Goal: Book appointment/travel/reservation

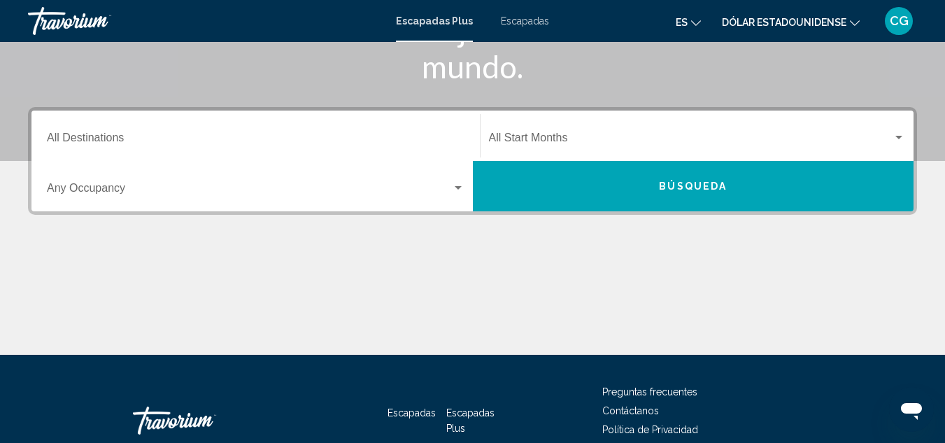
scroll to position [62, 0]
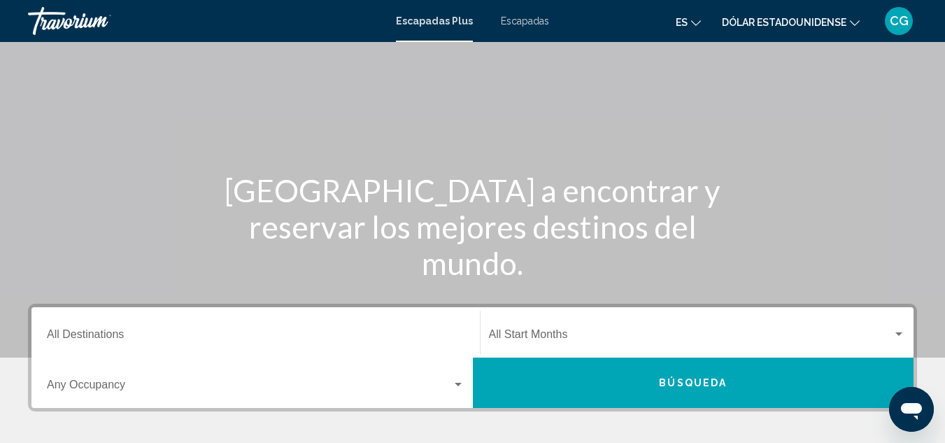
click at [202, 335] on input "Destination All Destinations" at bounding box center [256, 337] width 418 height 13
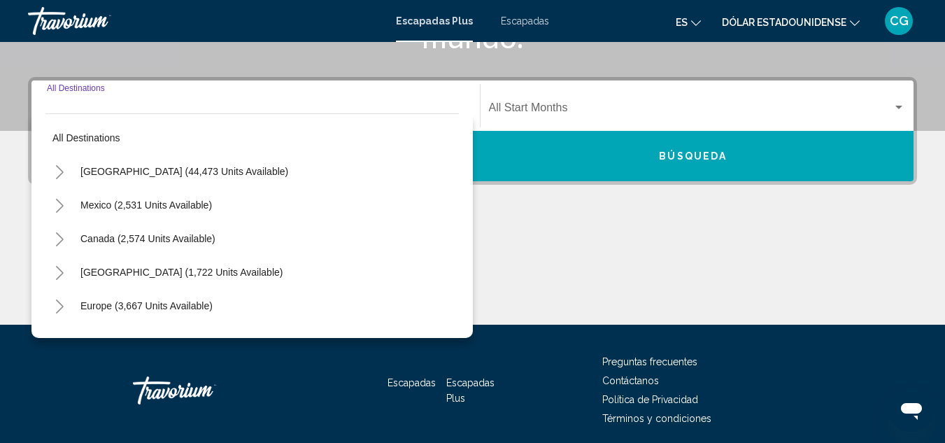
scroll to position [320, 0]
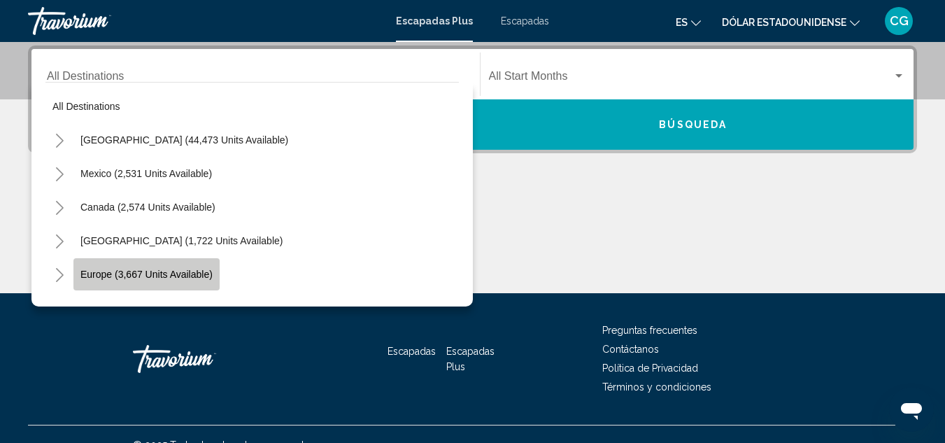
click at [205, 266] on button "Europe (3,667 units available)" at bounding box center [146, 274] width 146 height 32
type input "**********"
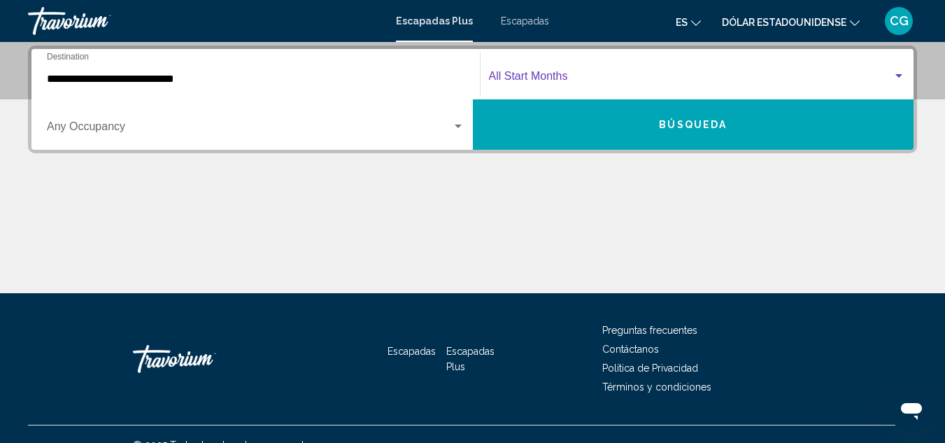
click at [649, 76] on span "Widget de búsqueda" at bounding box center [691, 79] width 404 height 13
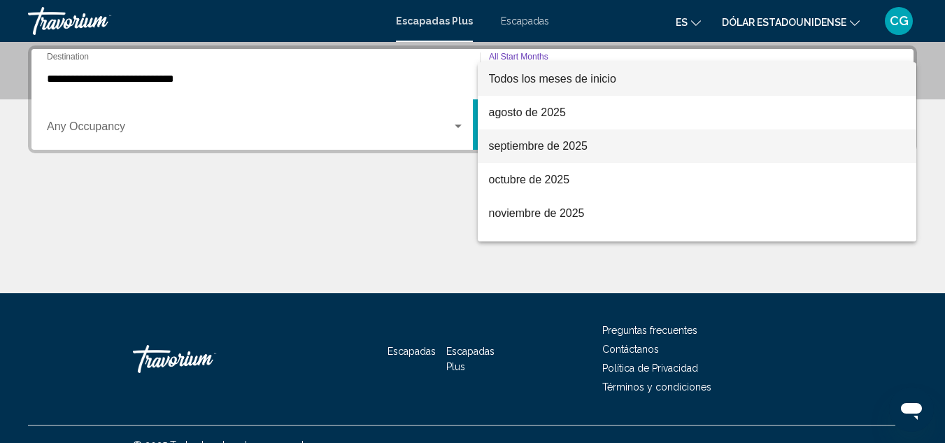
click at [622, 141] on span "septiembre de 2025" at bounding box center [697, 146] width 417 height 34
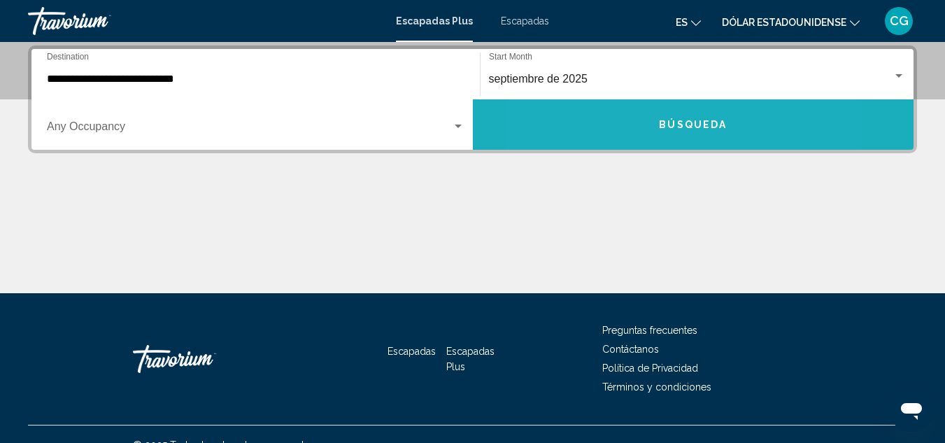
click at [622, 141] on button "Búsqueda" at bounding box center [693, 124] width 441 height 50
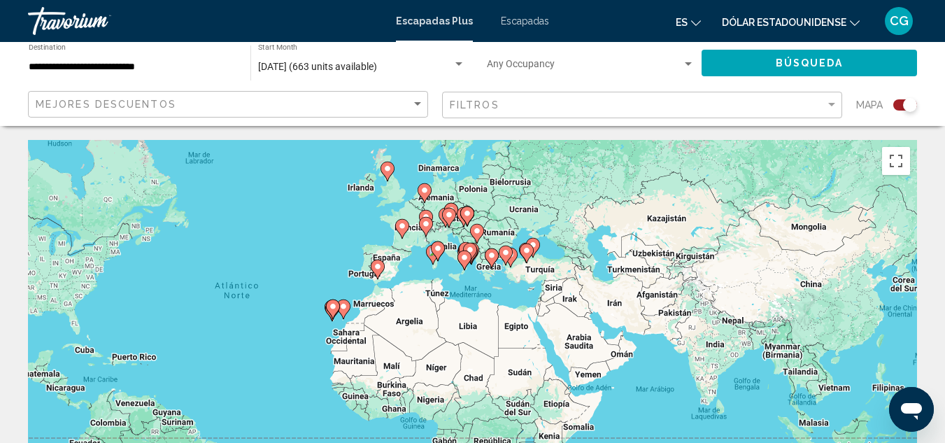
drag, startPoint x: 476, startPoint y: 367, endPoint x: 281, endPoint y: 330, distance: 198.7
click at [281, 330] on div "Para activar la función de arrastre con el teclado, pulsa Alt + Intro. Cuando h…" at bounding box center [472, 350] width 889 height 420
click at [432, 255] on gmp-advanced-marker "Contenido principal" at bounding box center [438, 251] width 14 height 21
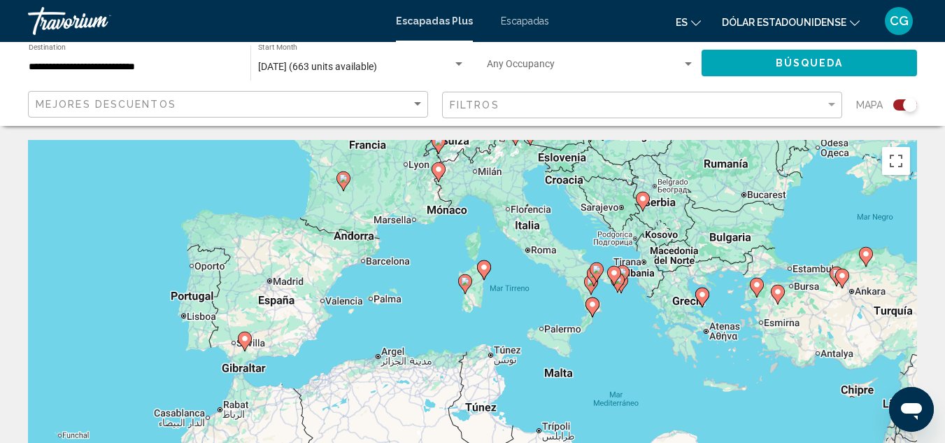
drag, startPoint x: 278, startPoint y: 386, endPoint x: 292, endPoint y: 313, distance: 74.8
click at [292, 313] on div "Para activar la función de arrastre con el teclado, pulsa Alt + Intro. Cuando h…" at bounding box center [472, 350] width 889 height 420
click at [246, 341] on image "Contenido principal" at bounding box center [245, 338] width 8 height 8
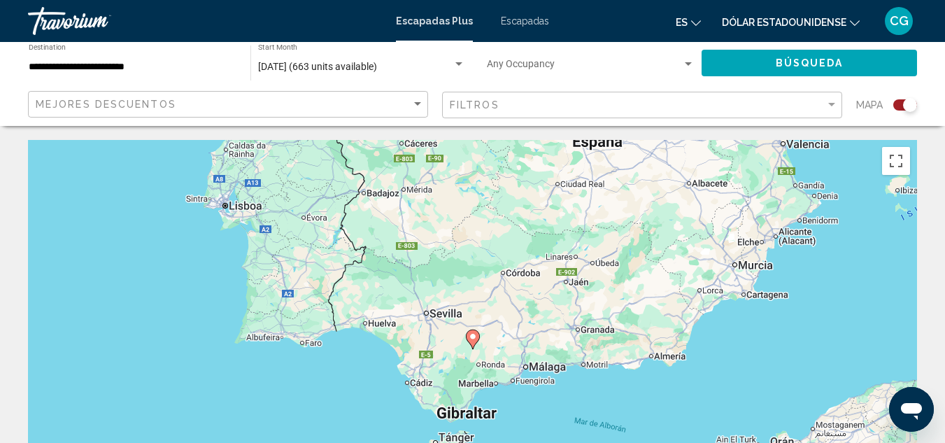
click at [474, 341] on icon "Contenido principal" at bounding box center [472, 339] width 13 height 18
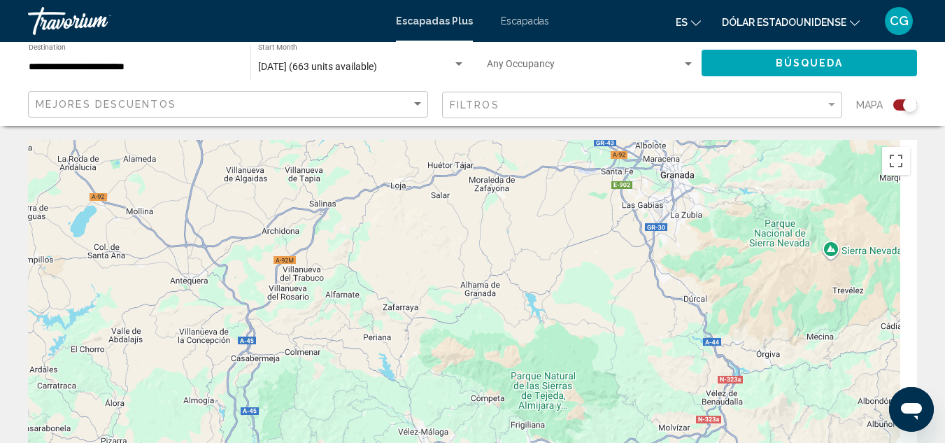
drag, startPoint x: 720, startPoint y: 276, endPoint x: 80, endPoint y: 260, distance: 640.4
click at [80, 260] on div "Para activar la función de arrastre con el teclado, pulsa Alt + Intro. Cuando h…" at bounding box center [472, 350] width 889 height 420
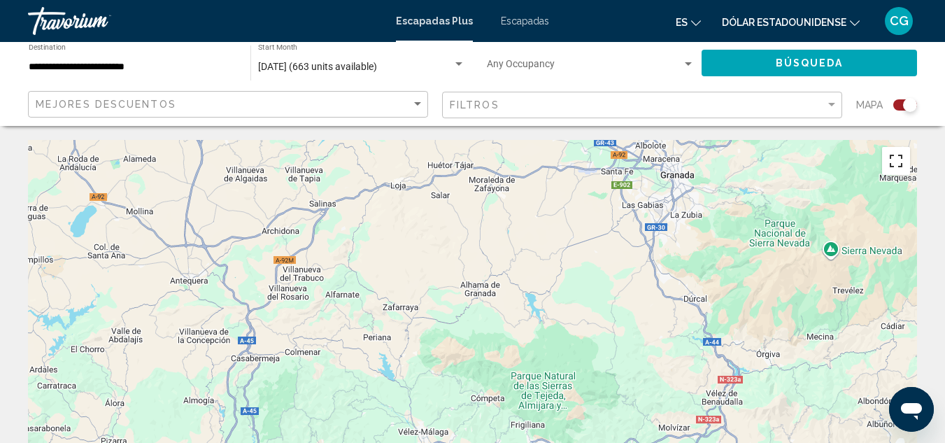
click at [889, 171] on button "Cambiar a la vista en pantalla completa" at bounding box center [896, 161] width 28 height 28
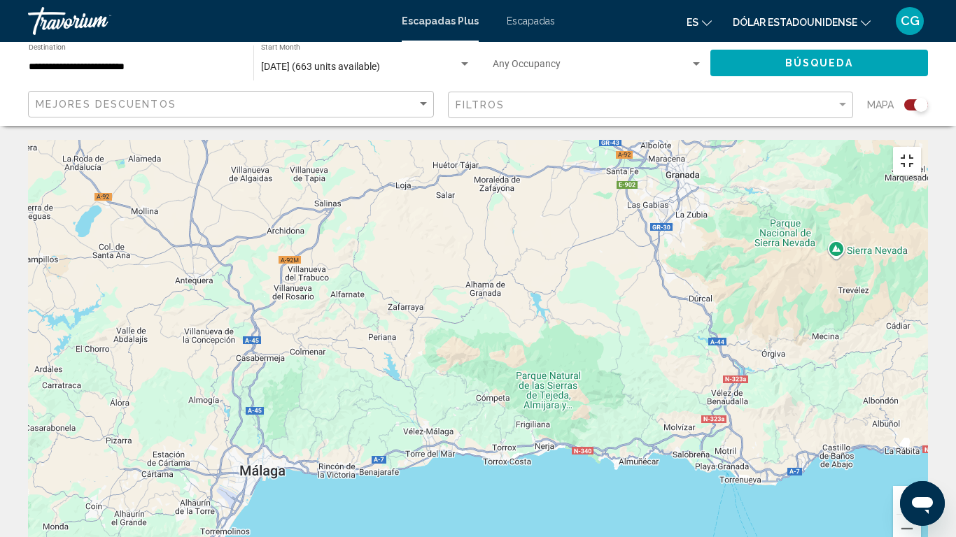
click at [921, 147] on button "Cambiar a la vista en pantalla completa" at bounding box center [907, 161] width 28 height 28
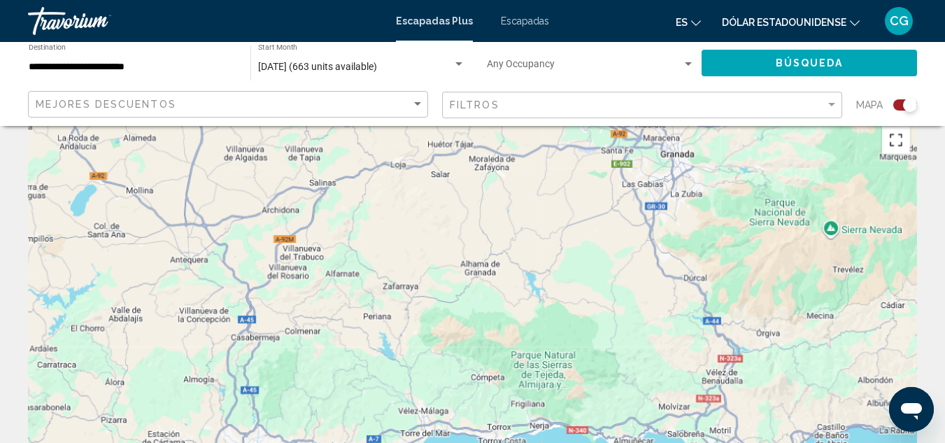
scroll to position [19, 0]
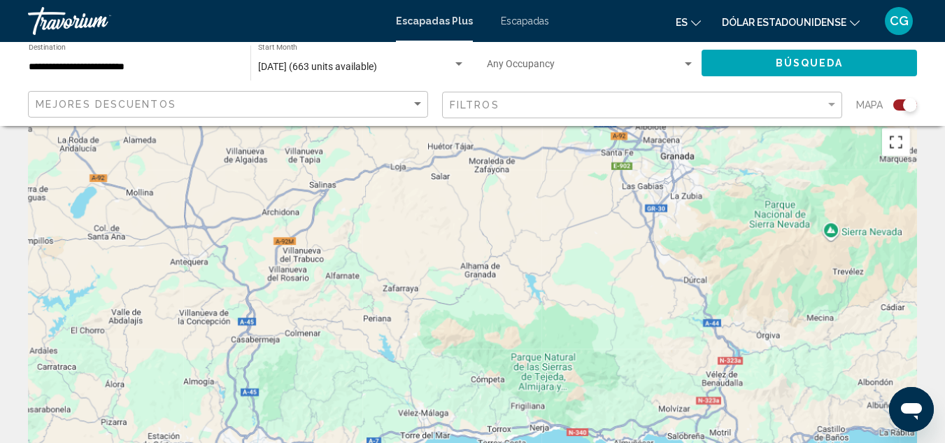
click at [893, 150] on button "Cambiar a la vista en pantalla completa" at bounding box center [896, 142] width 28 height 28
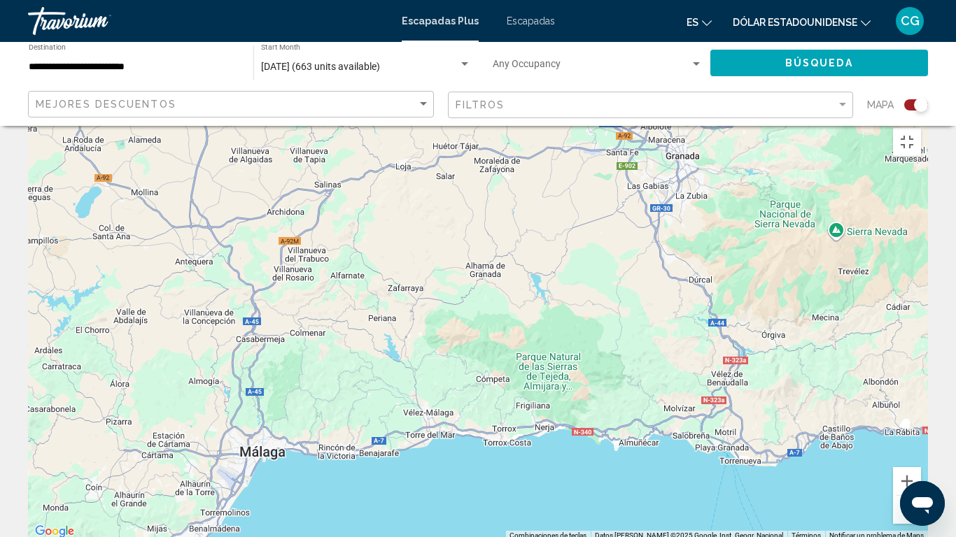
click at [921, 442] on button "Reducir" at bounding box center [907, 510] width 28 height 28
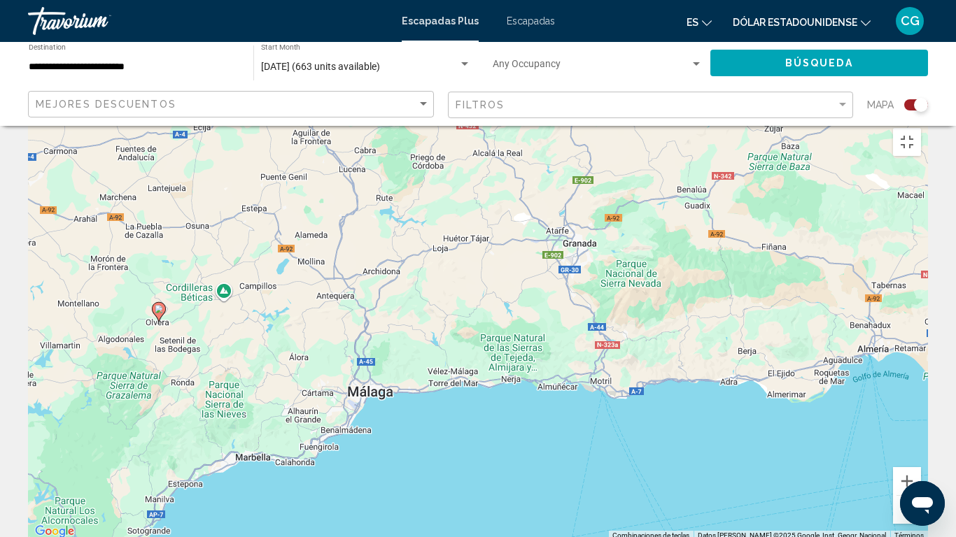
click at [921, 442] on button "Reducir" at bounding box center [907, 510] width 28 height 28
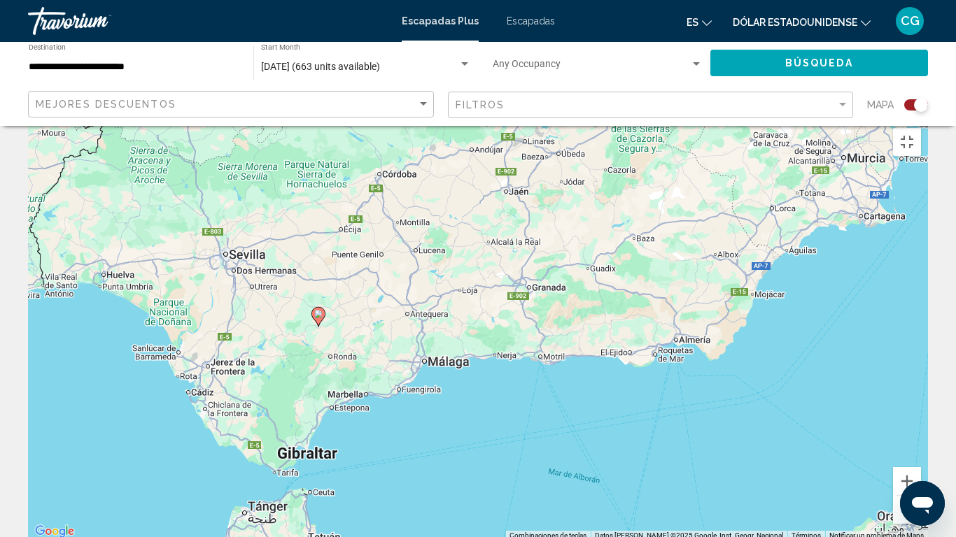
click at [921, 442] on button "Reducir" at bounding box center [907, 510] width 28 height 28
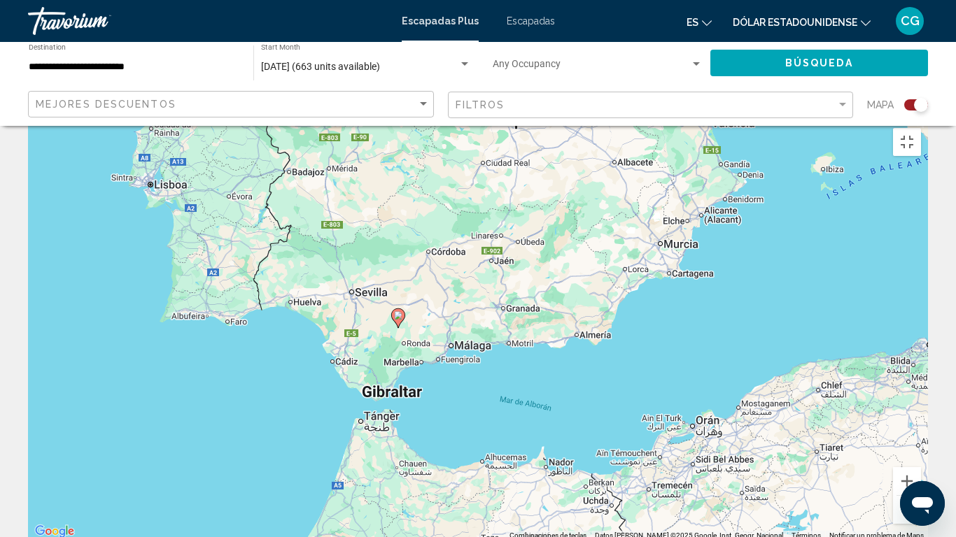
click at [921, 442] on button "Reducir" at bounding box center [907, 510] width 28 height 28
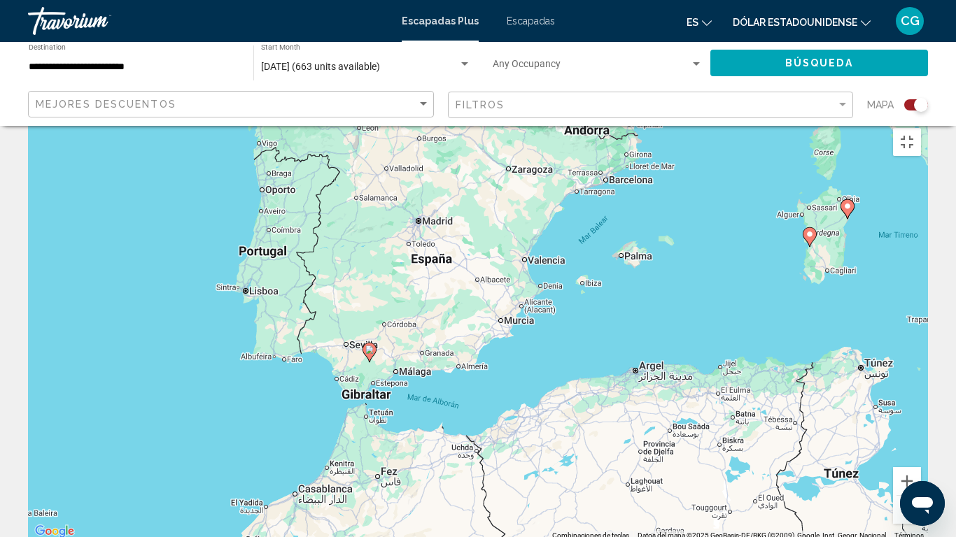
drag, startPoint x: 795, startPoint y: 199, endPoint x: 723, endPoint y: 234, distance: 79.8
click at [723, 234] on div "Para activar la función de arrastre con el teclado, pulsa Alt + Intro. Cuando h…" at bounding box center [478, 331] width 900 height 420
click at [921, 442] on button "Reducir" at bounding box center [907, 510] width 28 height 28
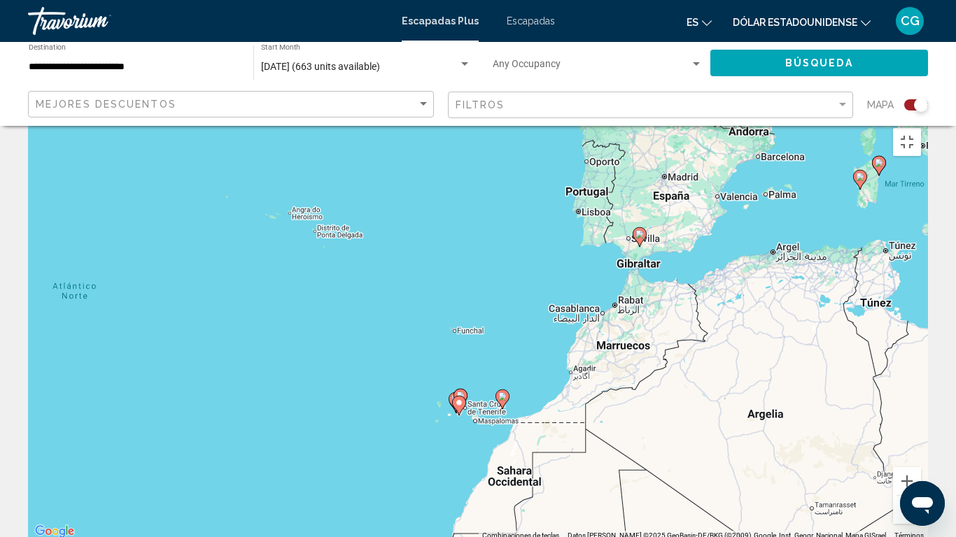
drag, startPoint x: 275, startPoint y: 407, endPoint x: 497, endPoint y: 308, distance: 243.0
click at [497, 308] on div "Para activar la función de arrastre con el teclado, pulsa Alt + Intro. Cuando h…" at bounding box center [478, 331] width 900 height 420
click at [921, 442] on button "Ampliar" at bounding box center [907, 481] width 28 height 28
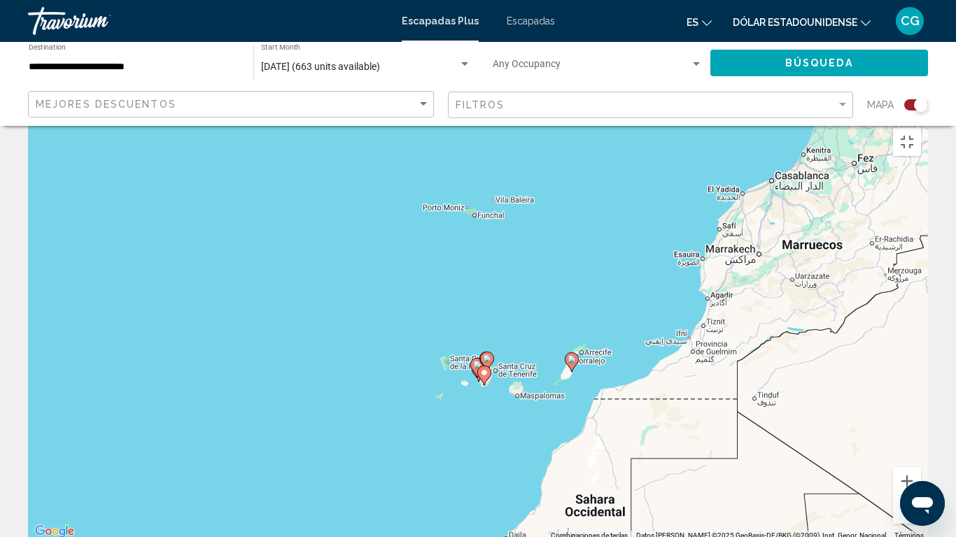
drag, startPoint x: 516, startPoint y: 376, endPoint x: 562, endPoint y: 246, distance: 138.1
click at [562, 246] on div "Para activar la función de arrastre con el teclado, pulsa Alt + Intro. Cuando h…" at bounding box center [478, 331] width 900 height 420
click at [921, 442] on button "Ampliar" at bounding box center [907, 481] width 28 height 28
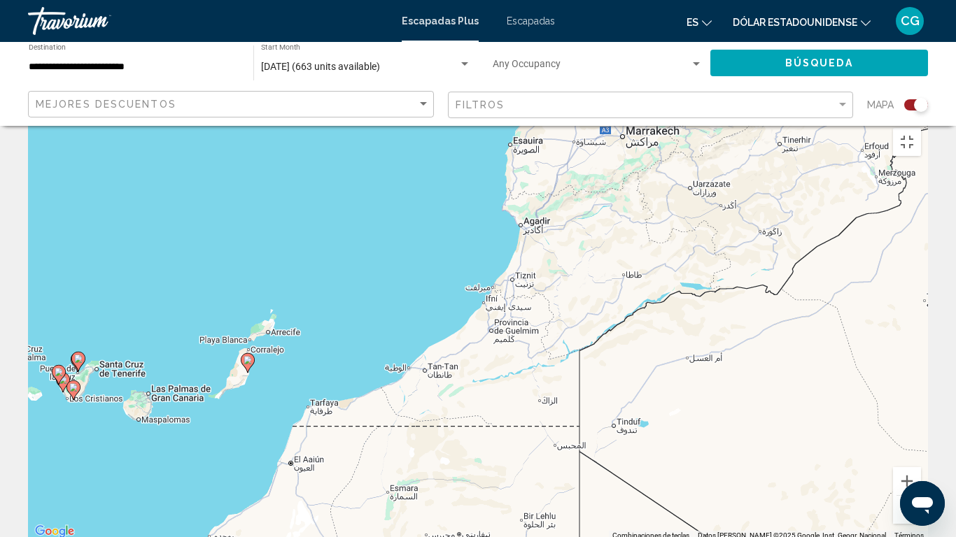
drag, startPoint x: 752, startPoint y: 341, endPoint x: 334, endPoint y: 301, distance: 420.4
click at [334, 301] on div "Para activar la función de arrastre con el teclado, pulsa Alt + Intro. Cuando h…" at bounding box center [478, 331] width 900 height 420
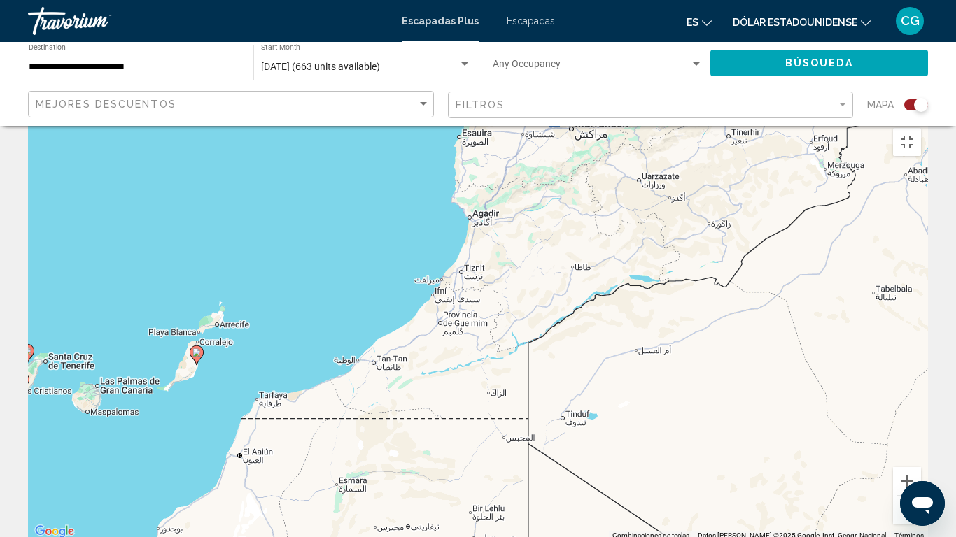
click at [921, 442] on button "Reducir" at bounding box center [907, 510] width 28 height 28
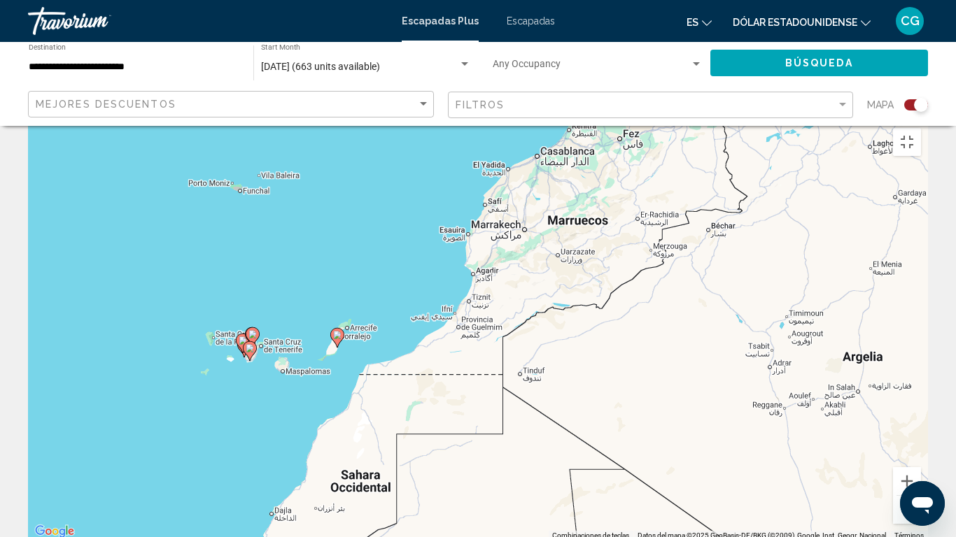
click at [921, 442] on button "Reducir" at bounding box center [907, 510] width 28 height 28
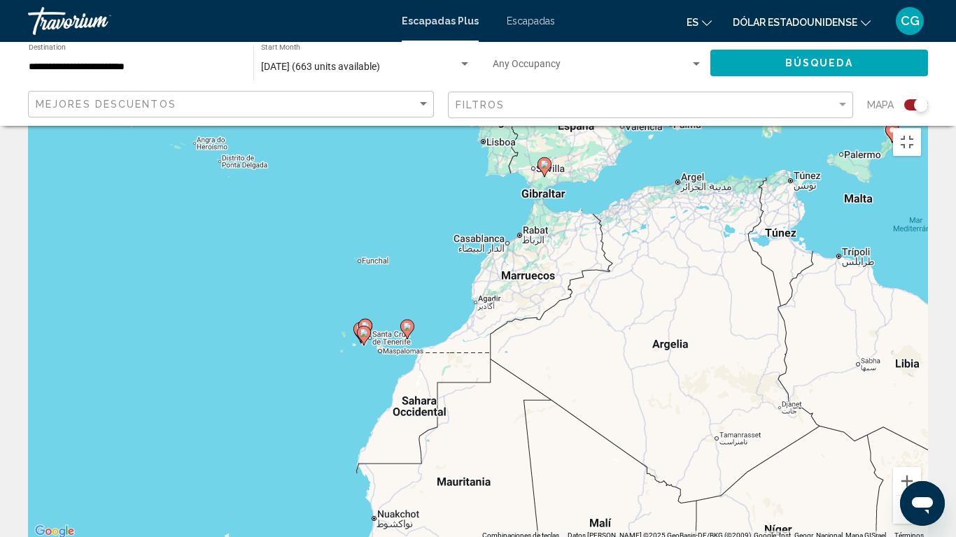
click at [921, 442] on button "Reducir" at bounding box center [907, 510] width 28 height 28
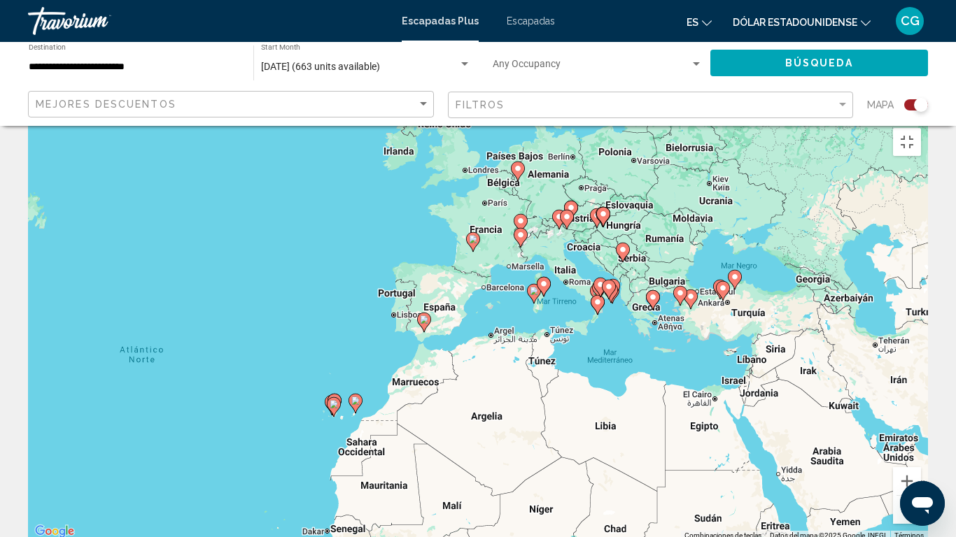
drag, startPoint x: 730, startPoint y: 310, endPoint x: 636, endPoint y: 395, distance: 126.3
click at [636, 395] on div "Para activar la función de arrastre con el teclado, pulsa Alt + Intro. Cuando h…" at bounding box center [478, 331] width 900 height 420
click at [921, 442] on button "Ampliar" at bounding box center [907, 481] width 28 height 28
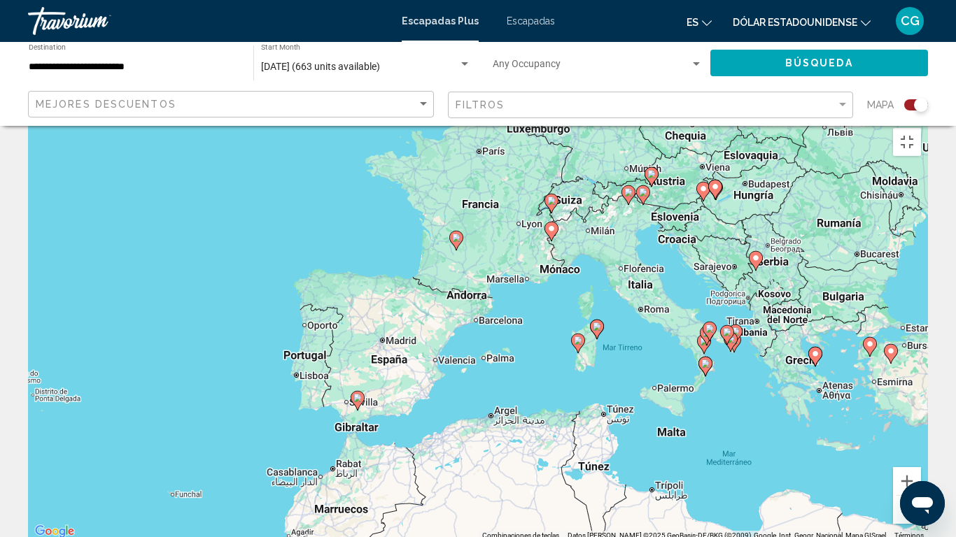
drag, startPoint x: 653, startPoint y: 285, endPoint x: 642, endPoint y: 365, distance: 80.6
click at [642, 365] on div "Para activar la función de arrastre con el teclado, pulsa Alt + Intro. Cuando h…" at bounding box center [478, 331] width 900 height 420
click at [537, 162] on div "Para activar la función de arrastre con el teclado, pulsa Alt + Intro. Cuando h…" at bounding box center [478, 331] width 900 height 420
click at [553, 225] on image "Contenido principal" at bounding box center [551, 229] width 8 height 8
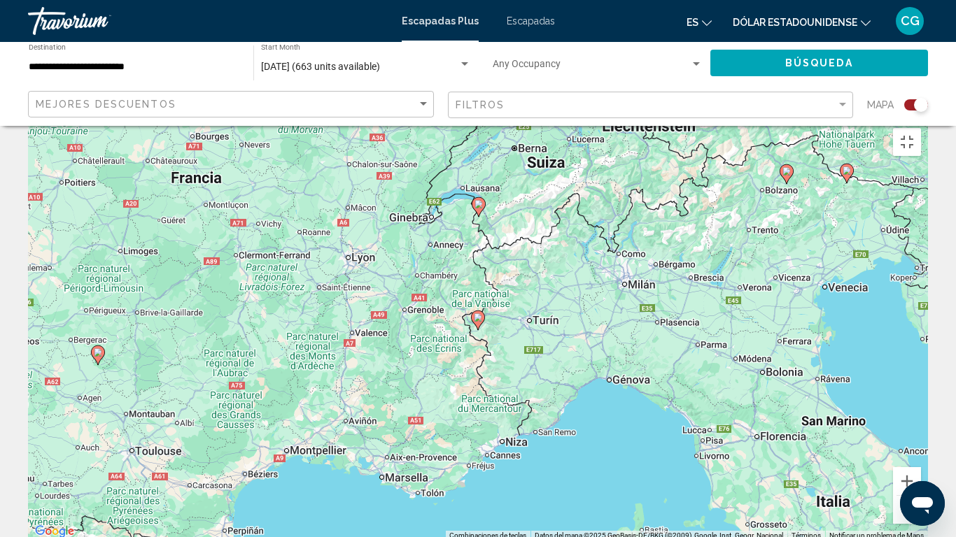
click at [467, 264] on div "Para desplazarte, pulsa las teclas [PERSON_NAME]. Para activar la función de ar…" at bounding box center [478, 331] width 900 height 420
click at [480, 313] on image "Contenido principal" at bounding box center [478, 317] width 8 height 8
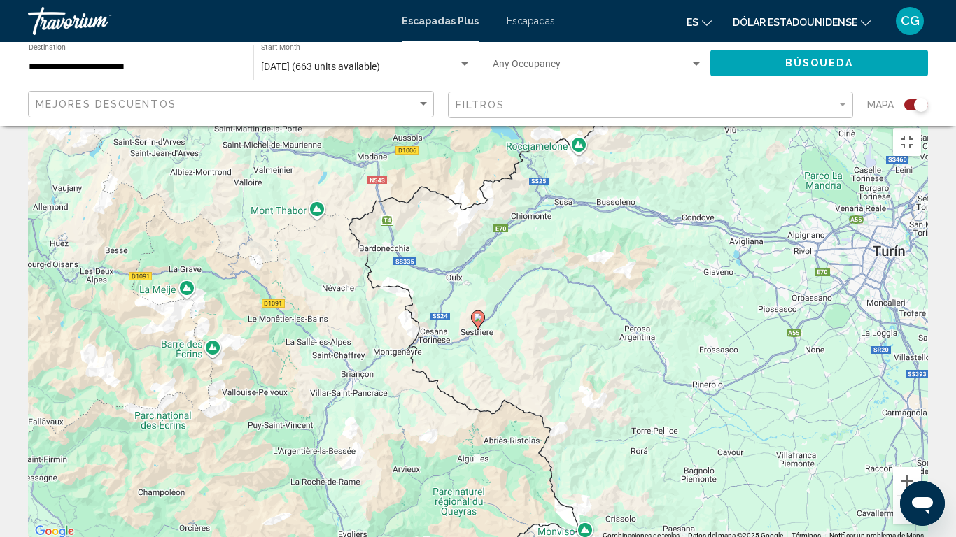
click at [921, 442] on button "Reducir" at bounding box center [907, 510] width 28 height 28
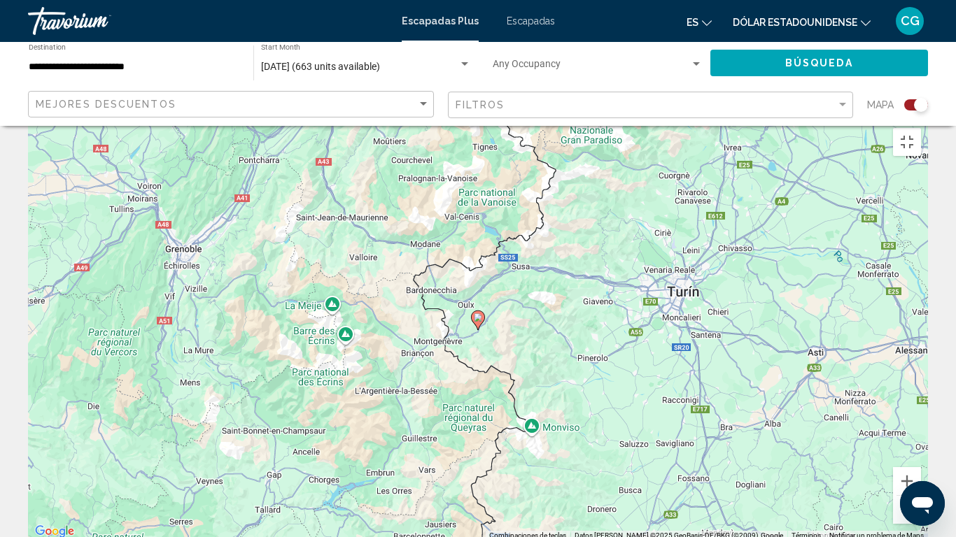
click at [921, 442] on button "Reducir" at bounding box center [907, 510] width 28 height 28
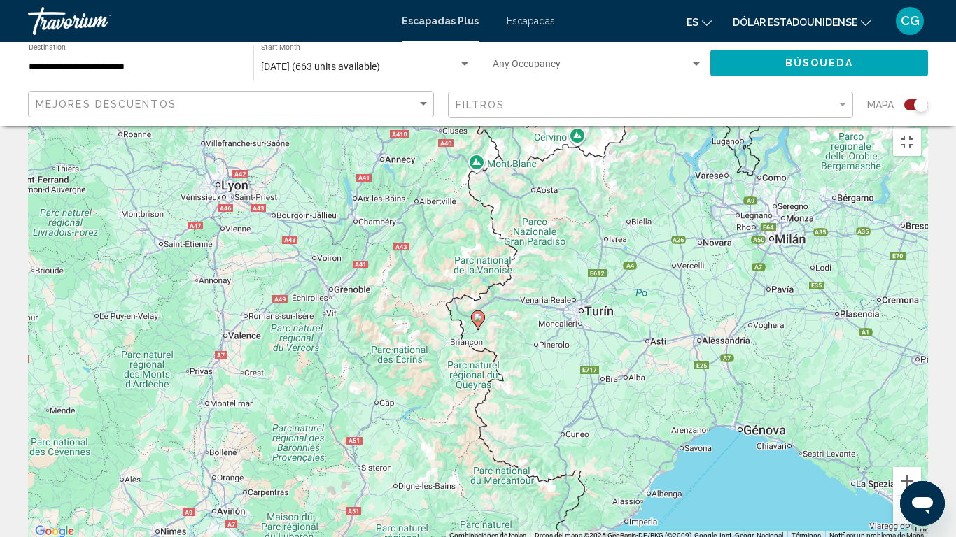
click at [921, 442] on button "Reducir" at bounding box center [907, 510] width 28 height 28
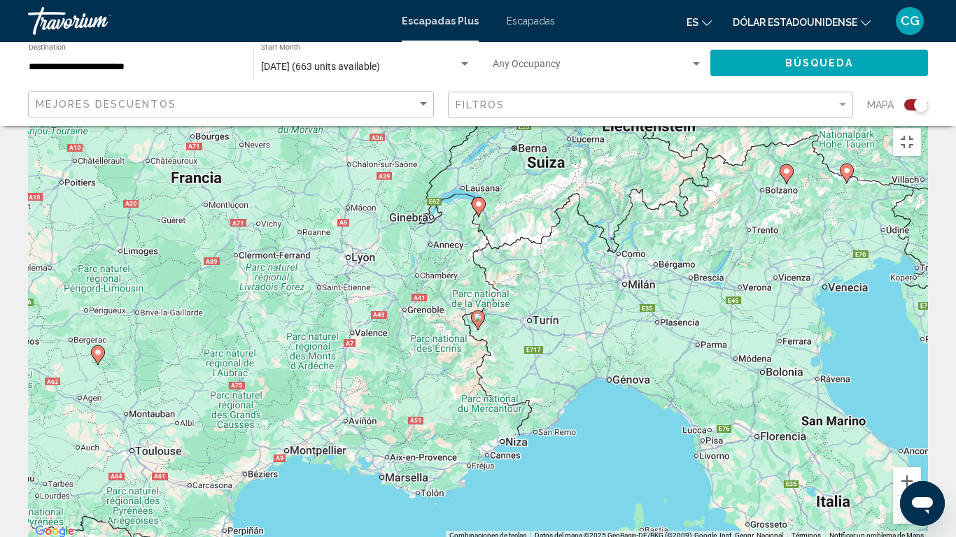
click at [921, 442] on button "Reducir" at bounding box center [907, 510] width 28 height 28
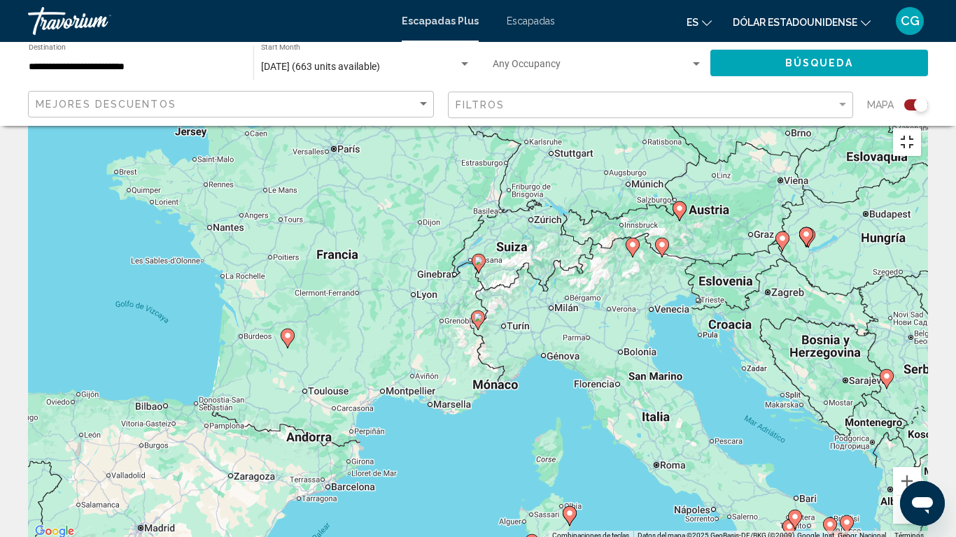
click at [921, 128] on button "Cambiar a la vista en pantalla completa" at bounding box center [907, 142] width 28 height 28
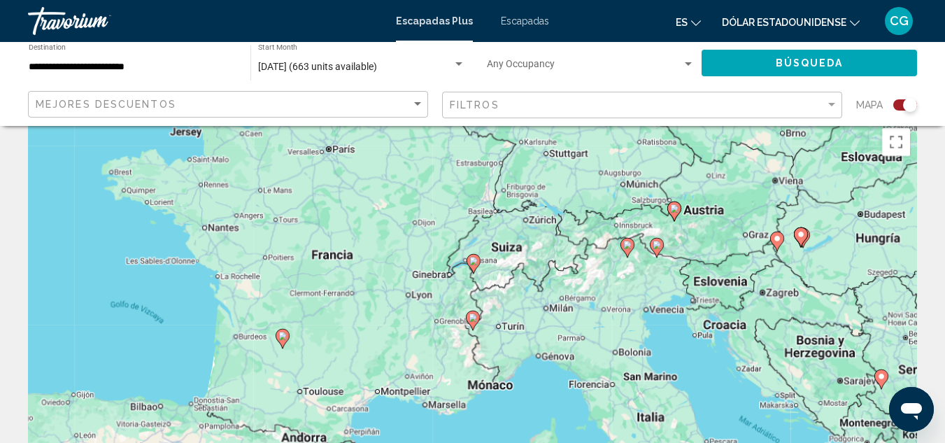
click at [281, 337] on image "Contenido principal" at bounding box center [282, 336] width 8 height 8
type input "**********"
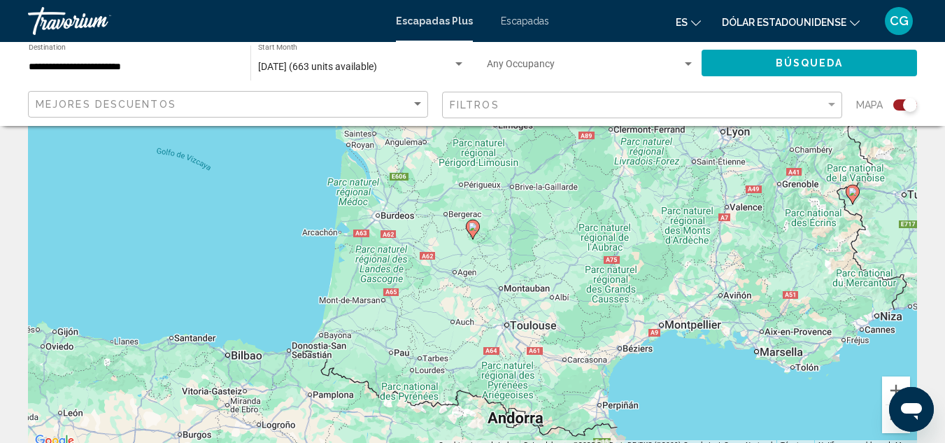
scroll to position [89, 0]
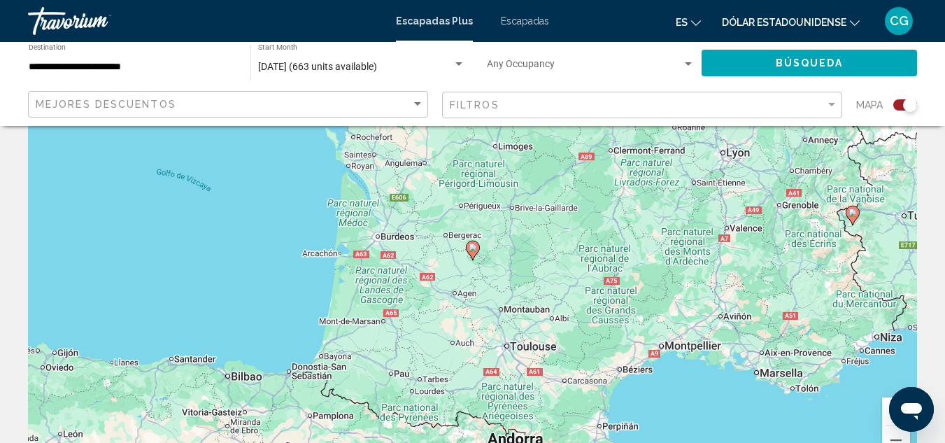
click at [474, 243] on icon "Contenido principal" at bounding box center [472, 250] width 13 height 18
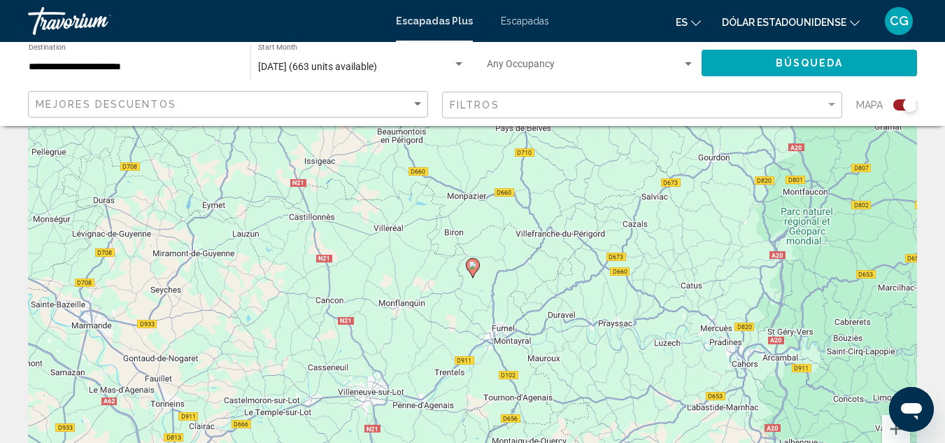
scroll to position [19, 0]
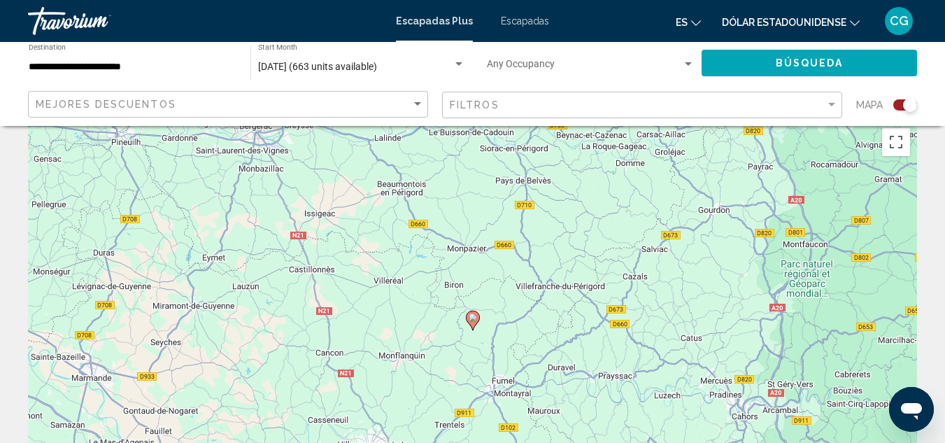
click at [474, 323] on icon "Contenido principal" at bounding box center [472, 320] width 13 height 18
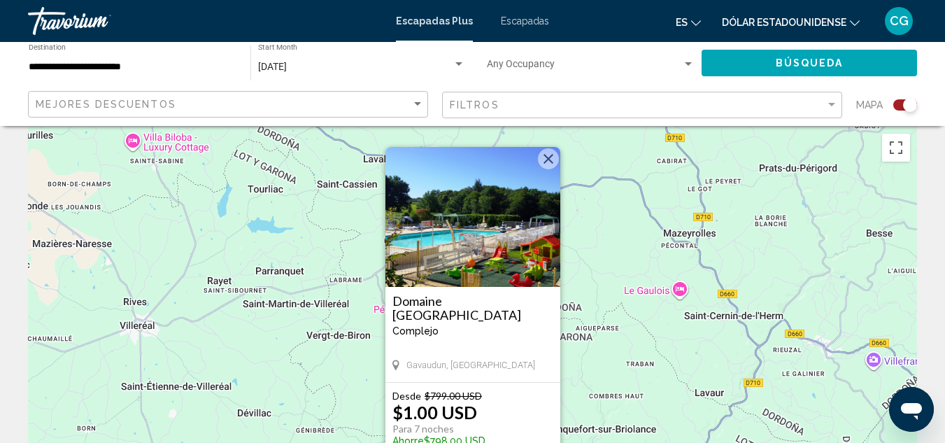
scroll to position [0, 0]
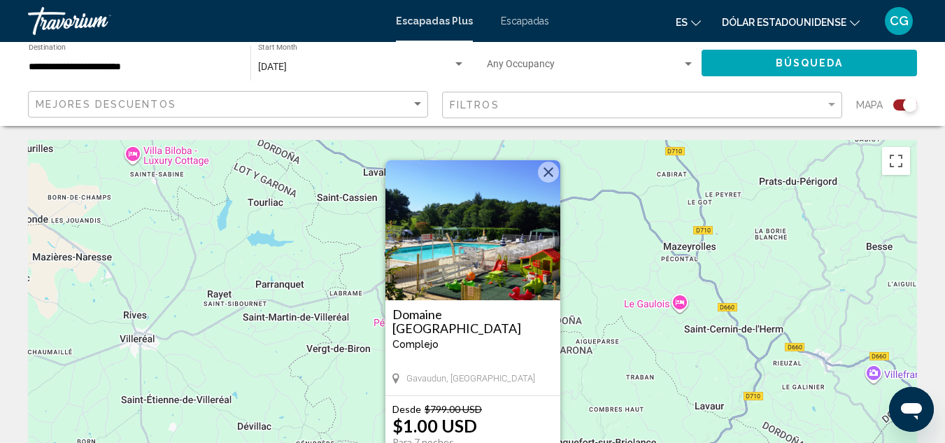
click at [546, 174] on button "Cerrar" at bounding box center [548, 172] width 21 height 21
